Goal: Task Accomplishment & Management: Complete application form

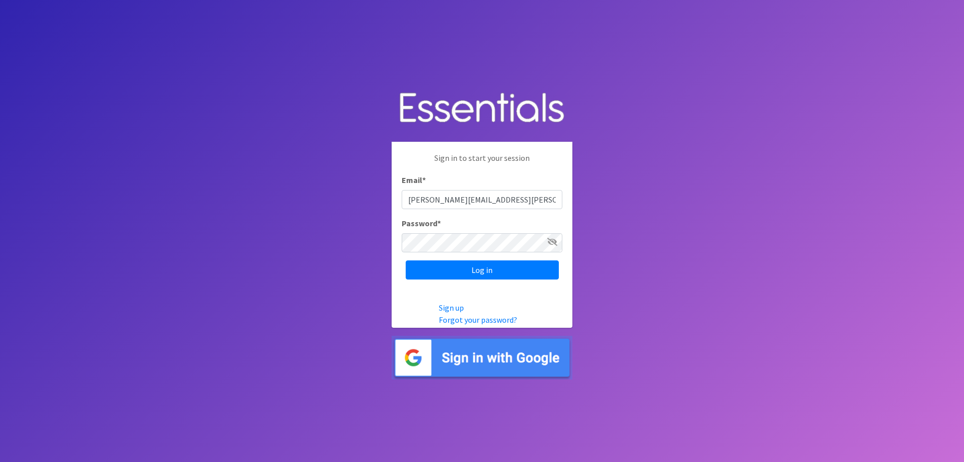
type input "[PERSON_NAME][EMAIL_ADDRESS][PERSON_NAME][DOMAIN_NAME]"
click at [406, 260] on input "Log in" at bounding box center [482, 269] width 153 height 19
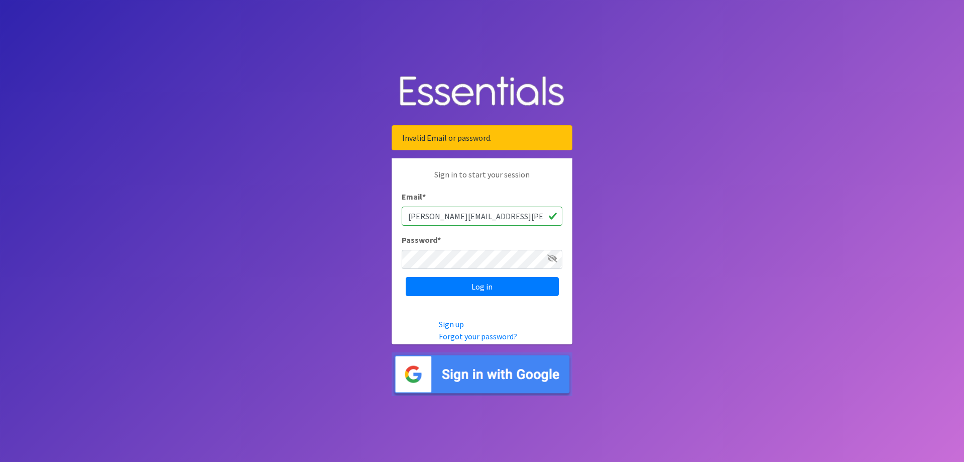
click at [406, 277] on input "Log in" at bounding box center [482, 286] width 153 height 19
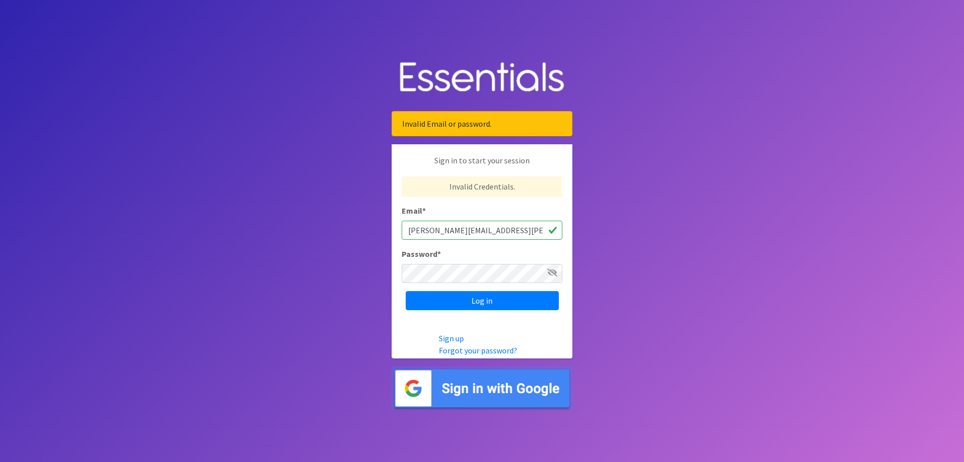
drag, startPoint x: 523, startPoint y: 230, endPoint x: 360, endPoint y: 225, distance: 162.8
click at [360, 225] on body "Invalid Email or password. Sign in to start your session Invalid Credentials. E…" at bounding box center [482, 231] width 964 height 462
type input "bauerr"
click at [660, 248] on body "Invalid Email or password. Sign in to start your session Invalid Credentials. E…" at bounding box center [482, 231] width 964 height 462
drag, startPoint x: 486, startPoint y: 299, endPoint x: 484, endPoint y: 304, distance: 5.2
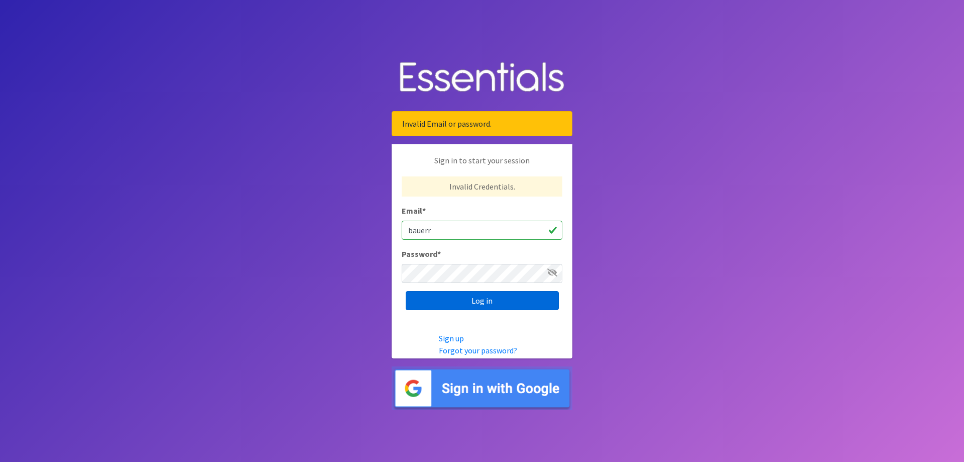
click at [485, 301] on input "Log in" at bounding box center [482, 300] width 153 height 19
drag, startPoint x: 433, startPoint y: 235, endPoint x: 275, endPoint y: 224, distance: 158.6
click at [275, 224] on body "Invalid Email or password. Sign in to start your session Invalid Credentials. E…" at bounding box center [482, 231] width 964 height 462
type input "[PERSON_NAME][EMAIL_ADDRESS][PERSON_NAME][DOMAIN_NAME]"
click at [406, 291] on input "Log in" at bounding box center [482, 300] width 153 height 19
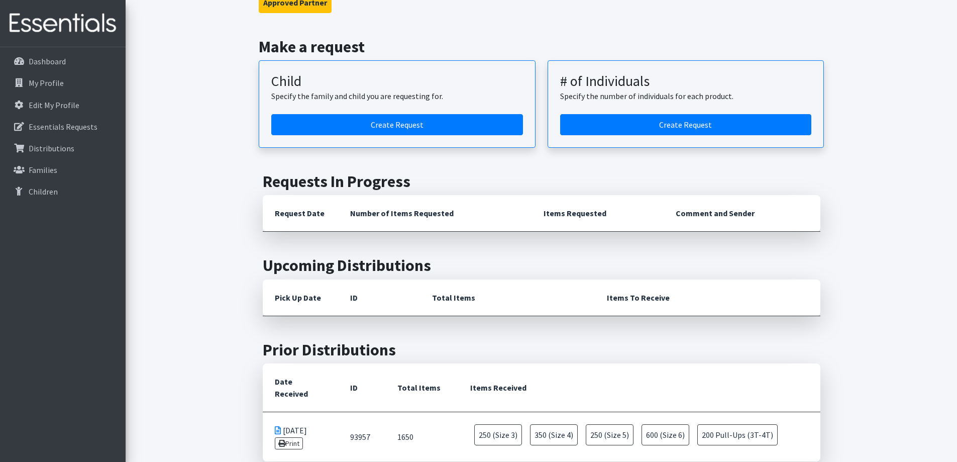
scroll to position [99, 0]
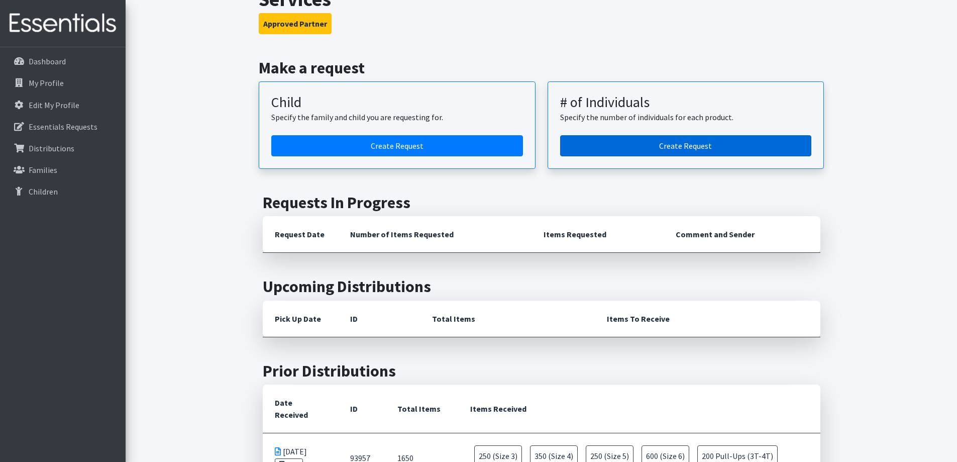
click at [714, 139] on link "Create Request" at bounding box center [686, 145] width 252 height 21
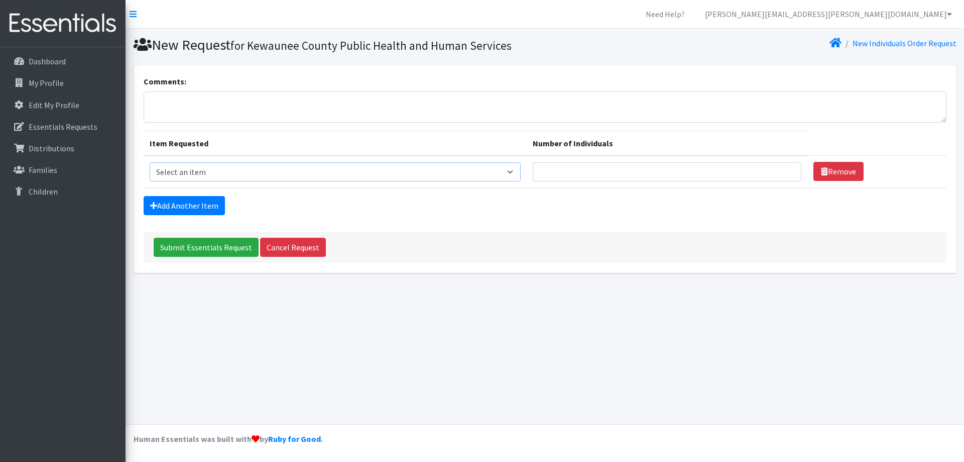
click at [342, 171] on select "Select an item (Newborn) (Preemie) (Size 1) (Size 2) (Size 3) (Size 4) (Size 5)…" at bounding box center [336, 171] width 372 height 19
select select "14507"
click at [150, 162] on select "Select an item (Newborn) (Preemie) (Size 1) (Size 2) (Size 3) (Size 4) (Size 5)…" at bounding box center [336, 171] width 372 height 19
click at [578, 170] on input "Number of Individuals" at bounding box center [667, 171] width 269 height 19
type input "12"
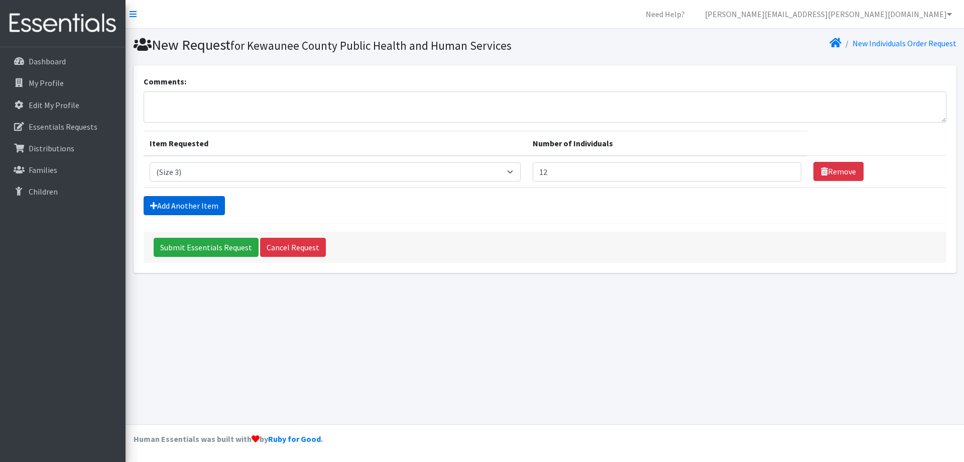
click at [194, 203] on link "Add Another Item" at bounding box center [184, 205] width 81 height 19
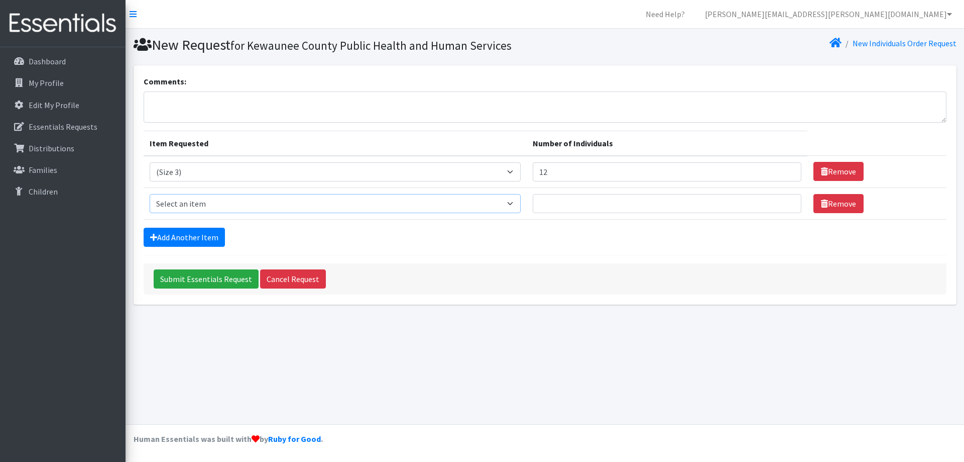
click at [229, 202] on select "Select an item (Newborn) (Preemie) (Size 1) (Size 2) (Size 3) (Size 4) (Size 5)…" at bounding box center [336, 203] width 372 height 19
select select "14512"
click at [150, 194] on select "Select an item (Newborn) (Preemie) (Size 1) (Size 2) (Size 3) (Size 4) (Size 5)…" at bounding box center [336, 203] width 372 height 19
click at [556, 206] on input "Number of Individuals" at bounding box center [667, 203] width 269 height 19
type input "16"
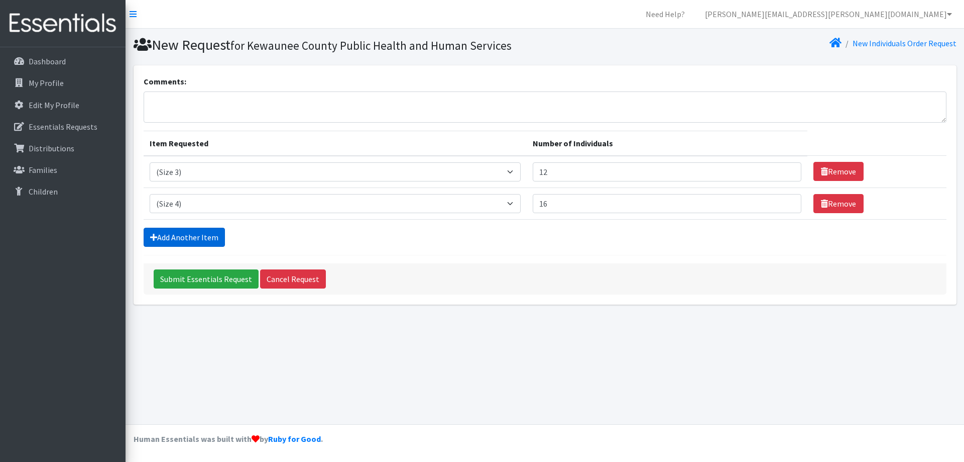
click at [182, 235] on link "Add Another Item" at bounding box center [184, 237] width 81 height 19
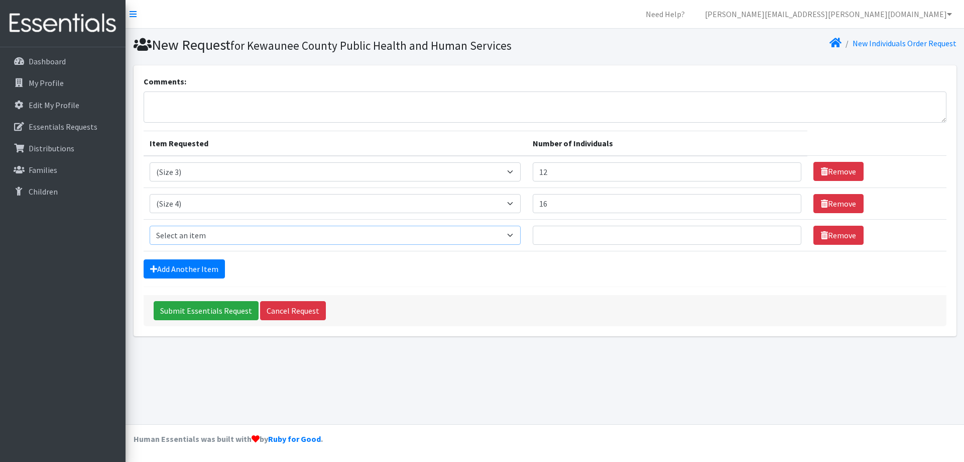
click at [182, 237] on select "Select an item (Newborn) (Preemie) (Size 1) (Size 2) (Size 3) (Size 4) (Size 5)…" at bounding box center [336, 235] width 372 height 19
select select "14488"
click at [150, 226] on select "Select an item (Newborn) (Preemie) (Size 1) (Size 2) (Size 3) (Size 4) (Size 5)…" at bounding box center [336, 235] width 372 height 19
click at [565, 232] on input "Number of Individuals" at bounding box center [667, 235] width 269 height 19
type input "20"
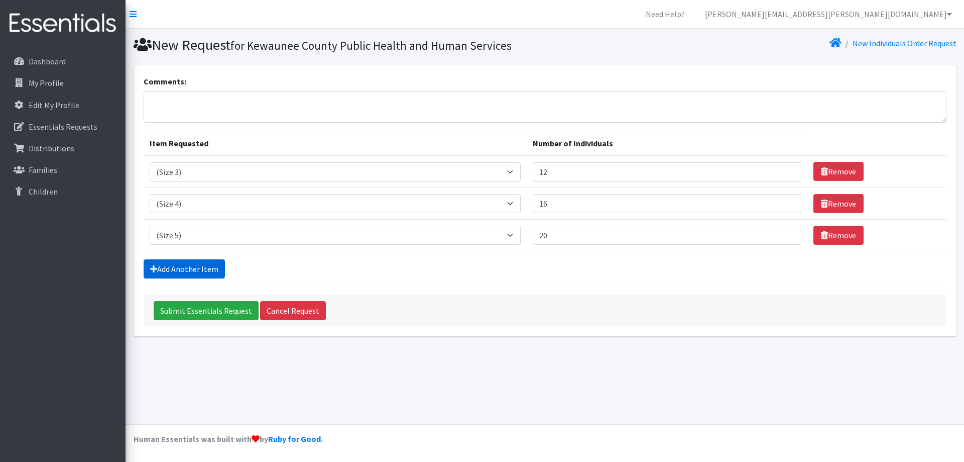
click at [202, 272] on link "Add Another Item" at bounding box center [184, 268] width 81 height 19
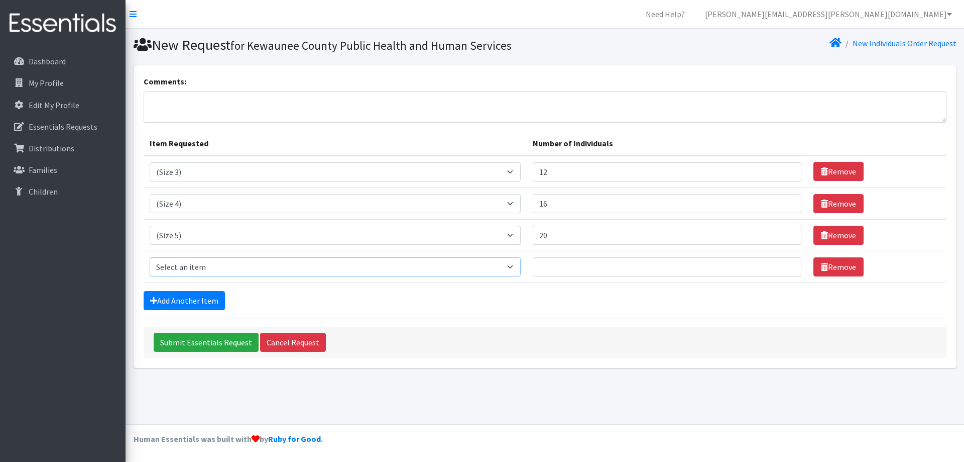
click at [187, 269] on select "Select an item (Newborn) (Preemie) (Size 1) (Size 2) (Size 3) (Size 4) (Size 5)…" at bounding box center [336, 266] width 372 height 19
select select "14491"
click at [150, 257] on select "Select an item (Newborn) (Preemie) (Size 1) (Size 2) (Size 3) (Size 4) (Size 5)…" at bounding box center [336, 266] width 372 height 19
click at [564, 263] on input "Number of Individuals" at bounding box center [667, 266] width 269 height 19
type input "20"
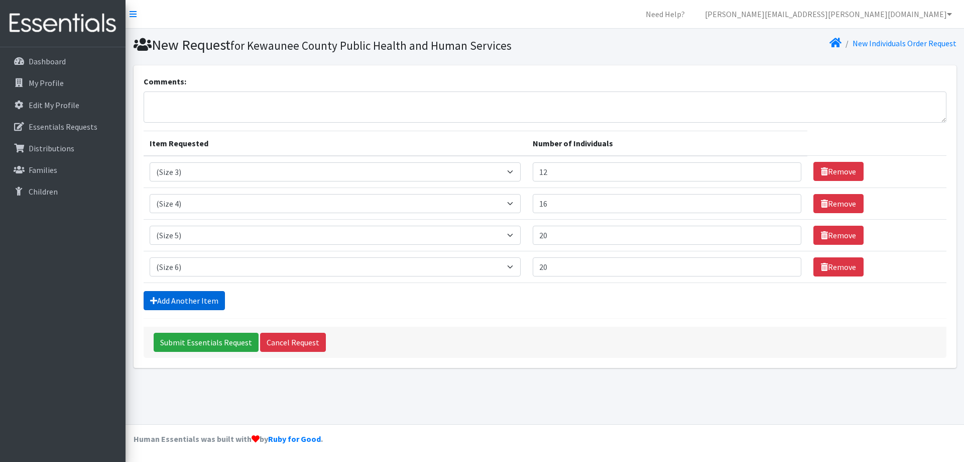
click at [156, 303] on icon at bounding box center [153, 300] width 7 height 8
click at [176, 303] on link "Add Another Item" at bounding box center [184, 300] width 81 height 19
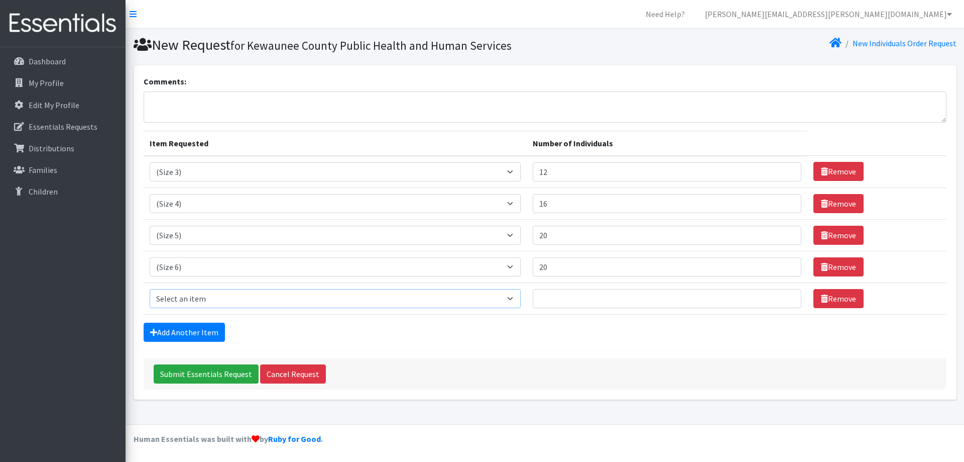
click at [177, 296] on select "Select an item (Newborn) (Preemie) (Size 1) (Size 2) (Size 3) (Size 4) (Size 5)…" at bounding box center [336, 298] width 372 height 19
click at [181, 297] on select "Select an item (Newborn) (Preemie) (Size 1) (Size 2) (Size 3) (Size 4) (Size 5)…" at bounding box center [336, 298] width 372 height 19
select select "14953"
click at [150, 289] on select "Select an item (Newborn) (Preemie) (Size 1) (Size 2) (Size 3) (Size 4) (Size 5)…" at bounding box center [336, 298] width 372 height 19
click at [554, 296] on input "Number of Individuals" at bounding box center [667, 298] width 269 height 19
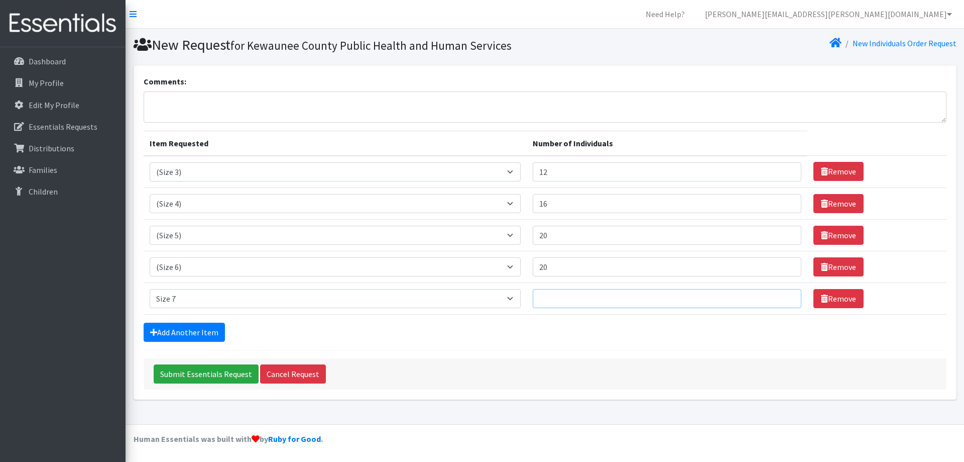
type input "6"
